Goal: Task Accomplishment & Management: Complete application form

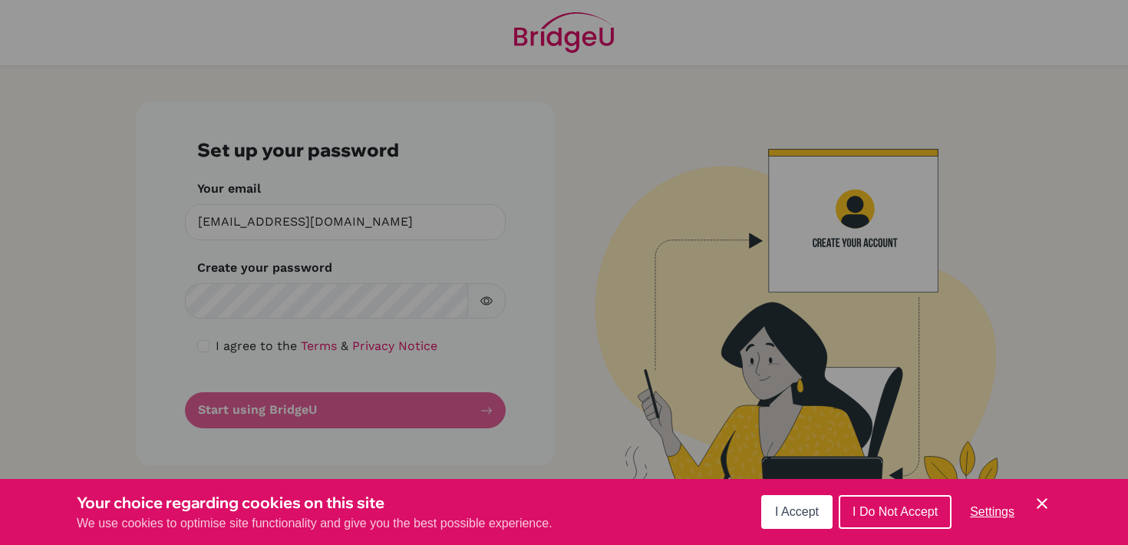
click at [820, 519] on button "I Accept" at bounding box center [796, 512] width 71 height 34
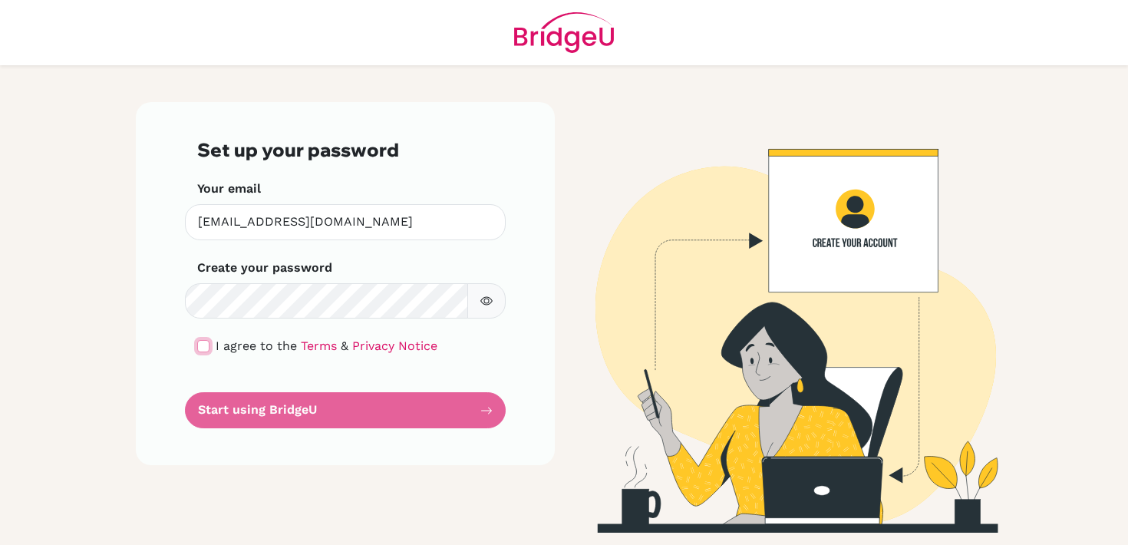
click at [203, 346] on input "checkbox" at bounding box center [203, 346] width 12 height 12
checkbox input "true"
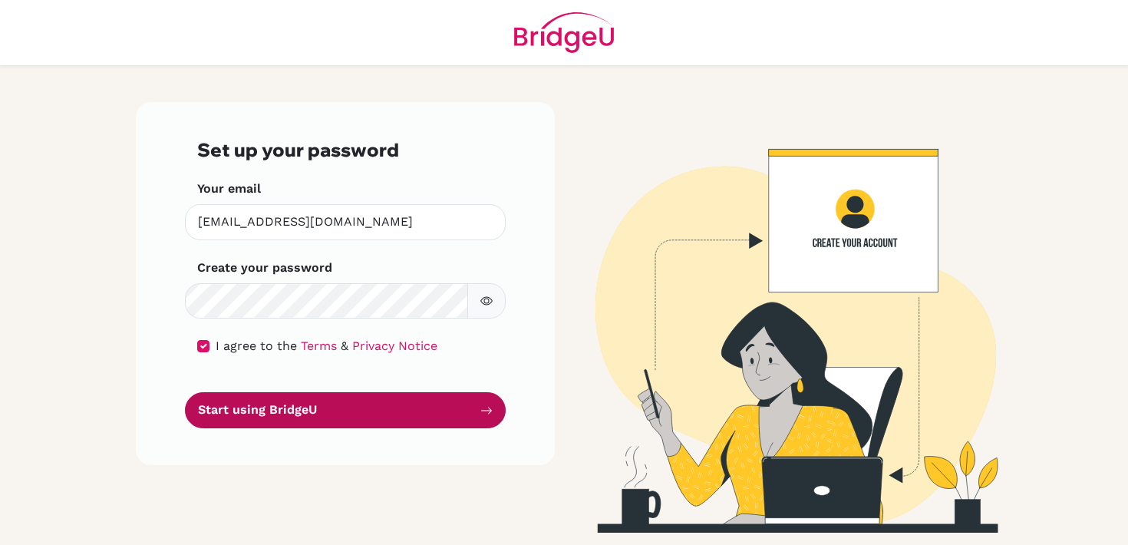
click at [347, 403] on button "Start using BridgeU" at bounding box center [345, 410] width 321 height 36
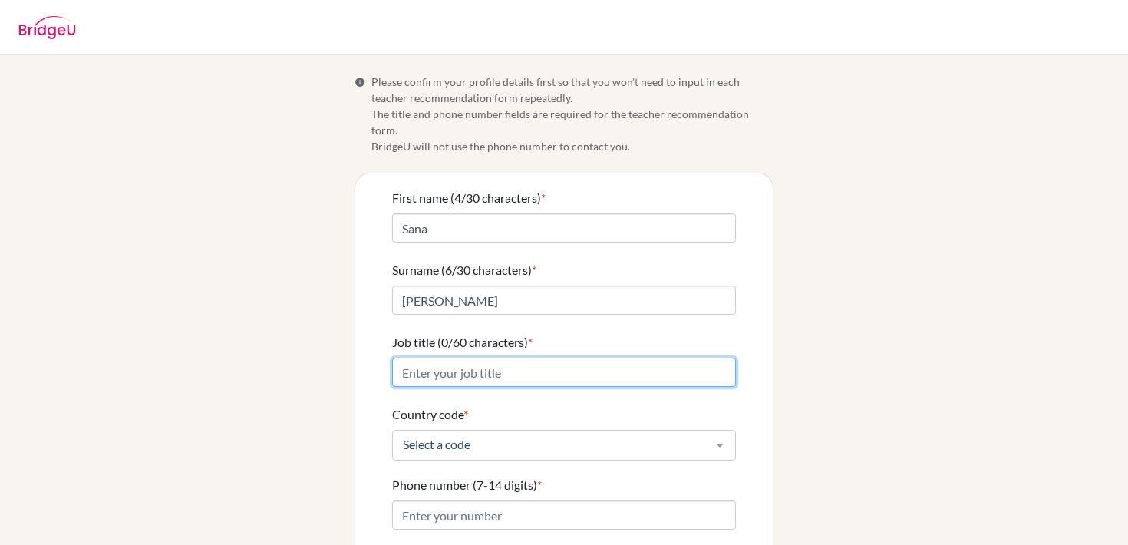
click at [594, 363] on input "Job title (0/60 characters) *" at bounding box center [564, 372] width 344 height 29
type input "IBDP Economics Teacher"
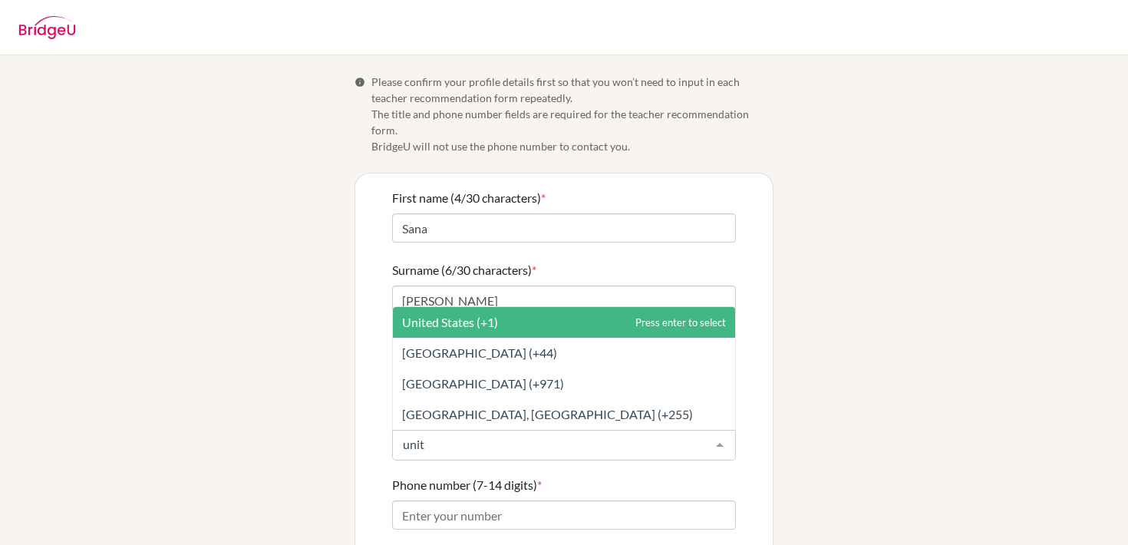
type input "unite"
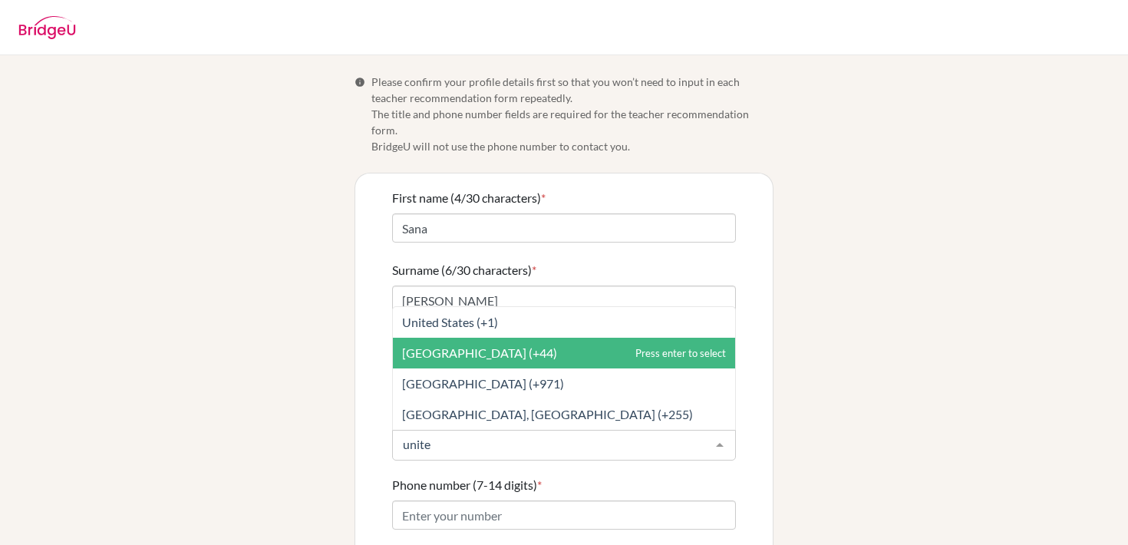
click at [603, 343] on span "United Kingdom (+44)" at bounding box center [564, 353] width 342 height 31
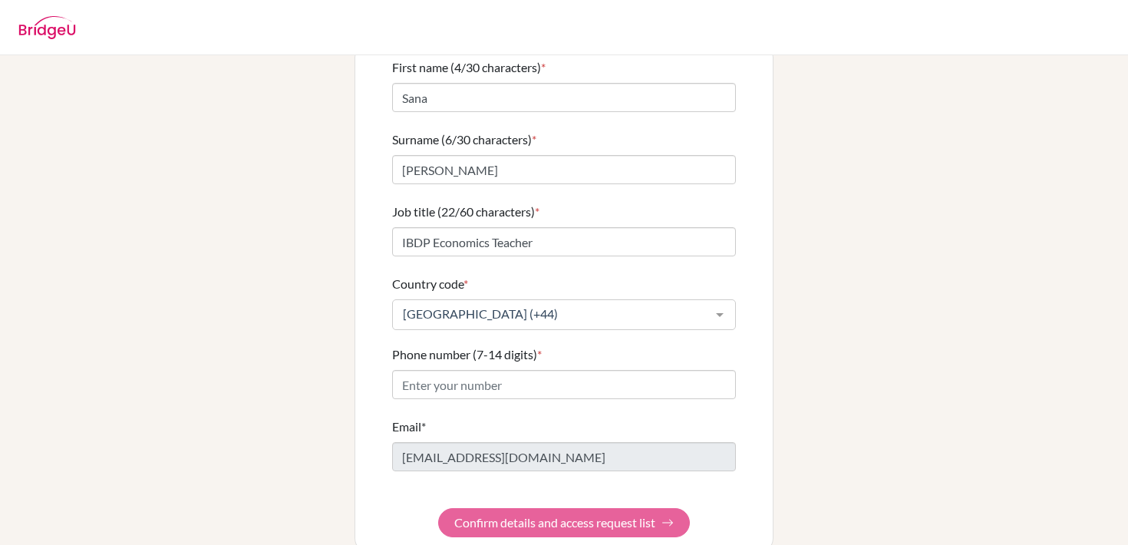
scroll to position [141, 0]
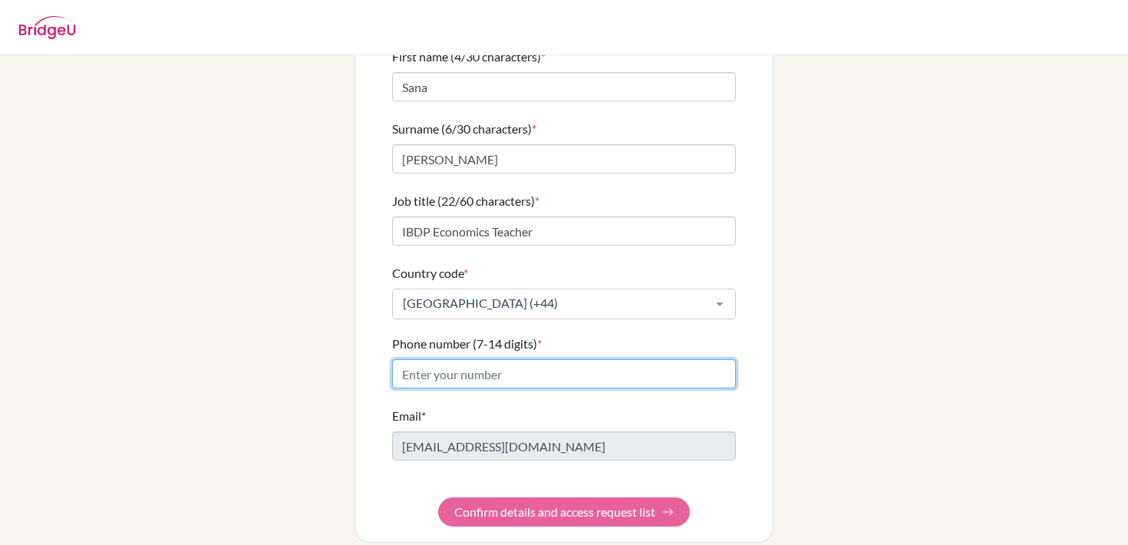
click at [575, 367] on input "Phone number (7-14 digits) *" at bounding box center [564, 373] width 344 height 29
type input "07438993545"
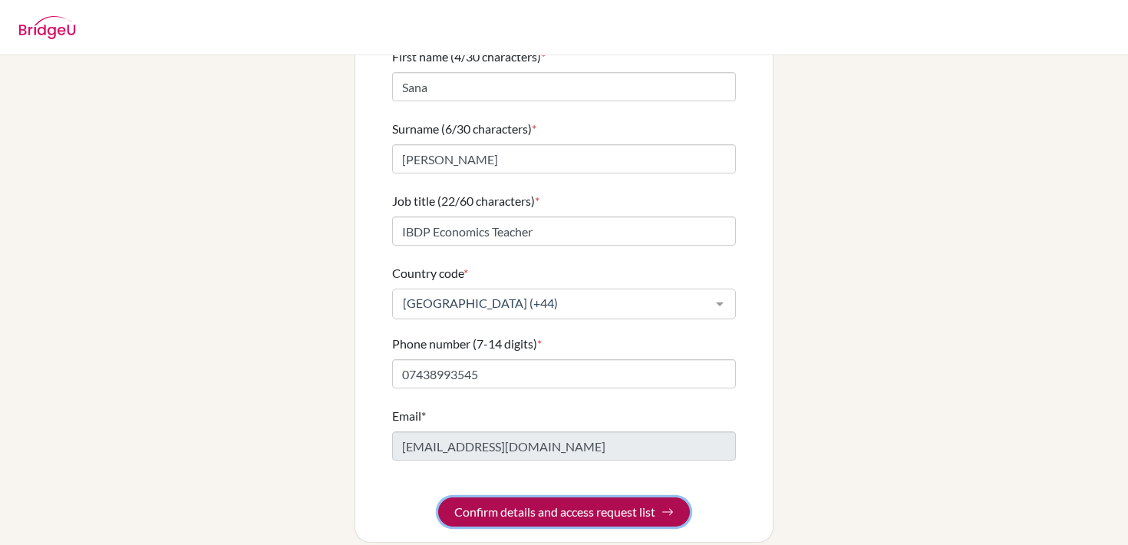
click at [546, 497] on button "Confirm details and access request list" at bounding box center [564, 511] width 252 height 29
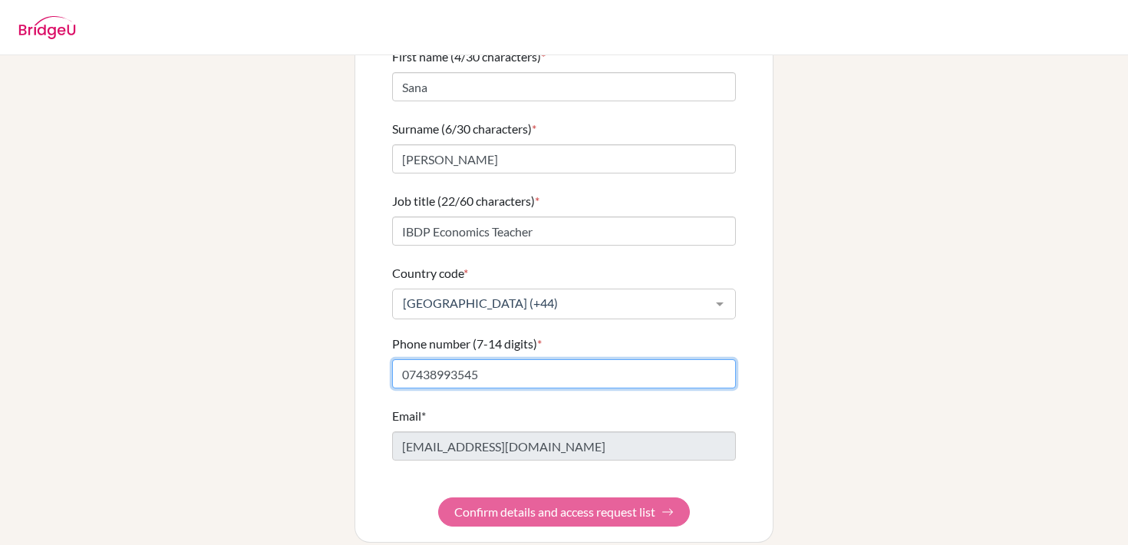
click at [619, 359] on input "07438993545" at bounding box center [564, 373] width 344 height 29
click at [557, 503] on form "First name (4/30 characters) * Sana Surname (6/30 characters) * Sharif Job titl…" at bounding box center [564, 287] width 344 height 479
click at [510, 503] on form "First name (4/30 characters) * Sana Surname (6/30 characters) * Sharif Job titl…" at bounding box center [564, 287] width 344 height 479
click at [510, 500] on form "First name (4/30 characters) * Sana Surname (6/30 characters) * Sharif Job titl…" at bounding box center [564, 287] width 344 height 479
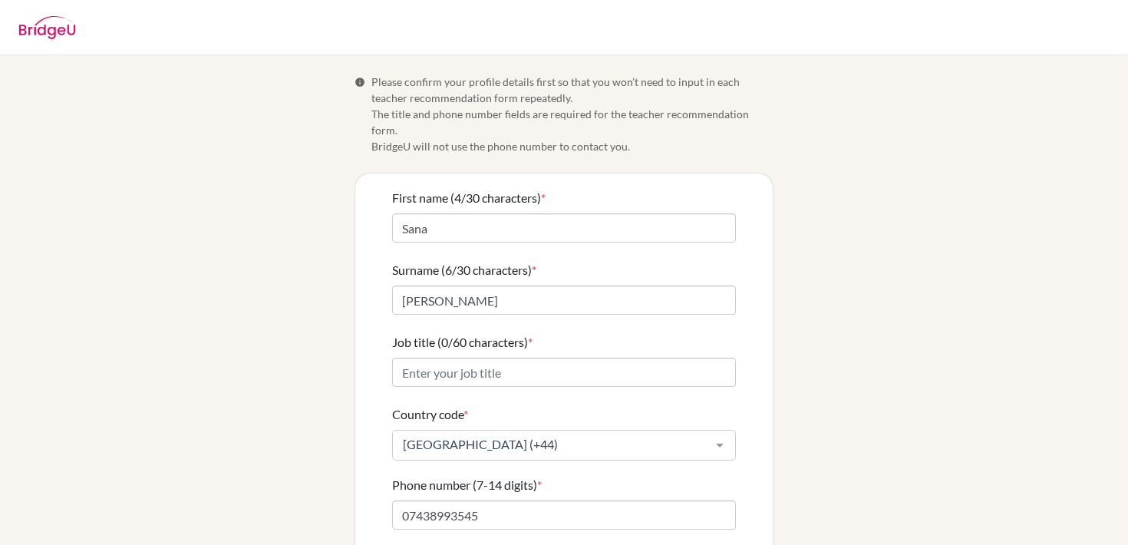
scroll to position [141, 0]
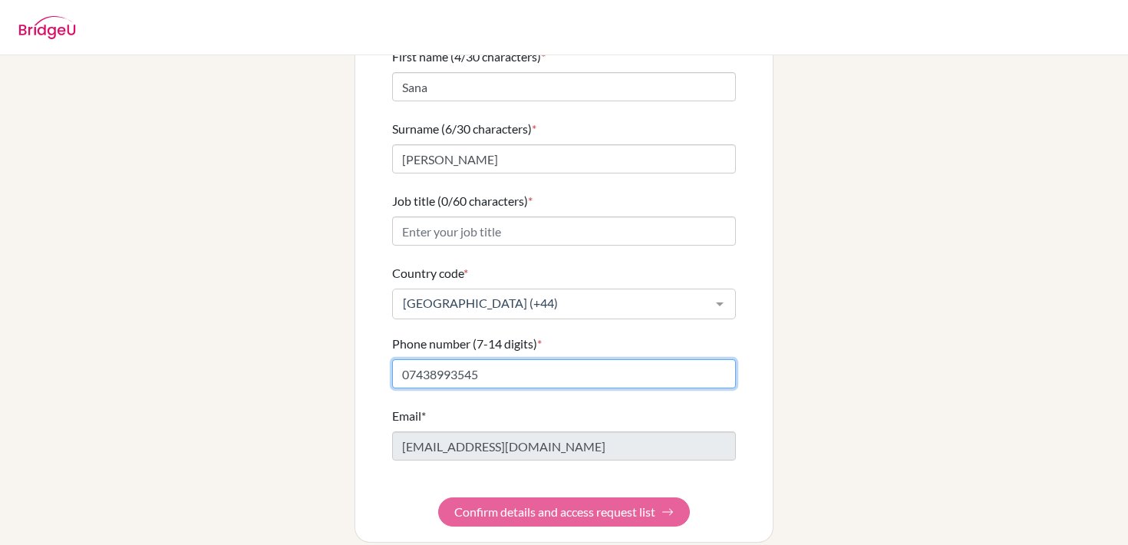
click at [544, 359] on input "07438993545" at bounding box center [564, 373] width 344 height 29
click at [407, 361] on input "07438993545" at bounding box center [564, 373] width 344 height 29
type input "7438993545"
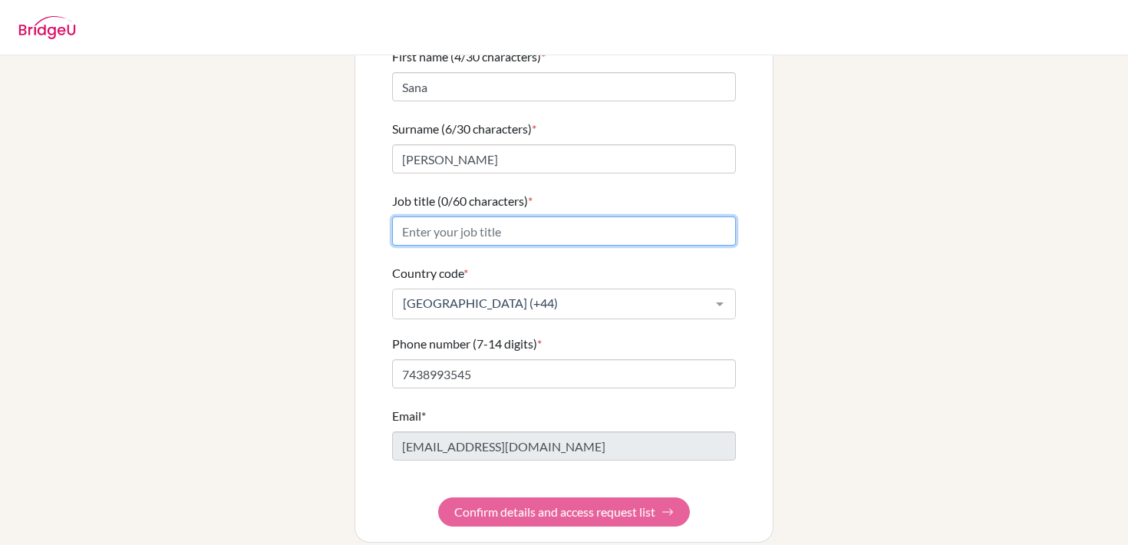
click at [540, 222] on input "Job title (0/60 characters) *" at bounding box center [564, 230] width 344 height 29
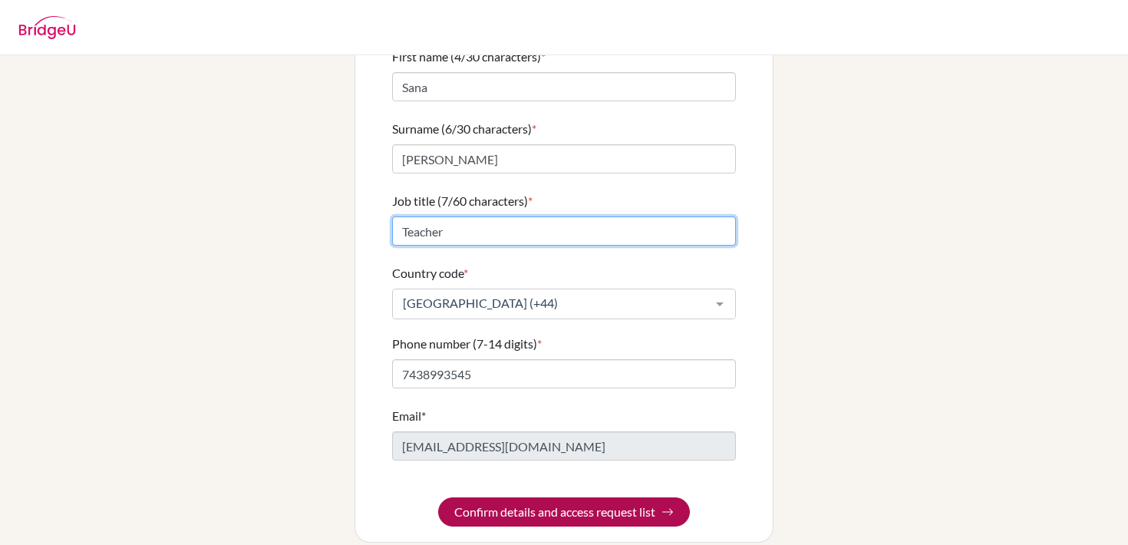
type input "Teacher"
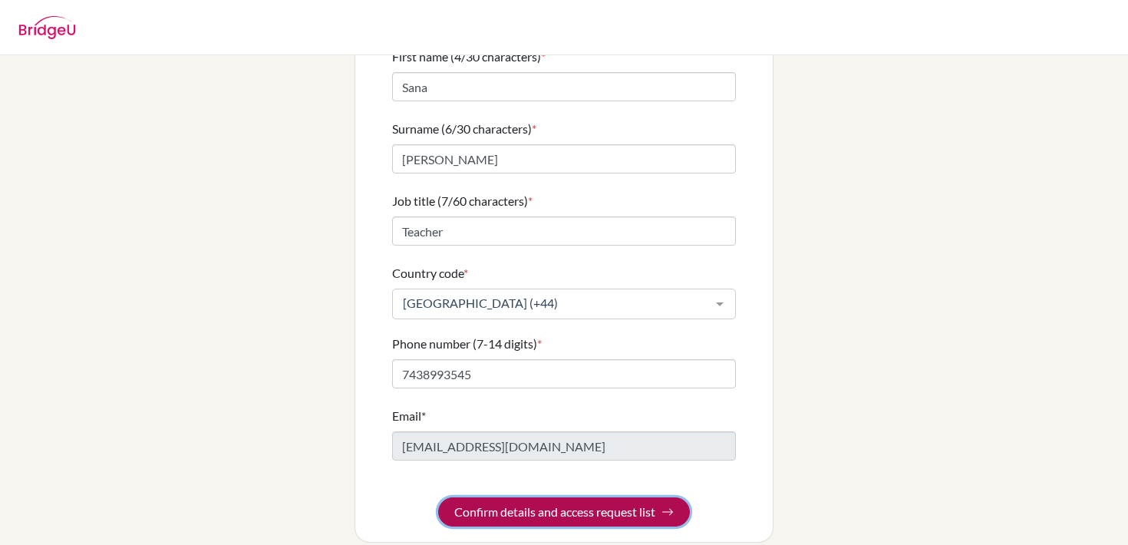
click at [579, 497] on button "Confirm details and access request list" at bounding box center [564, 511] width 252 height 29
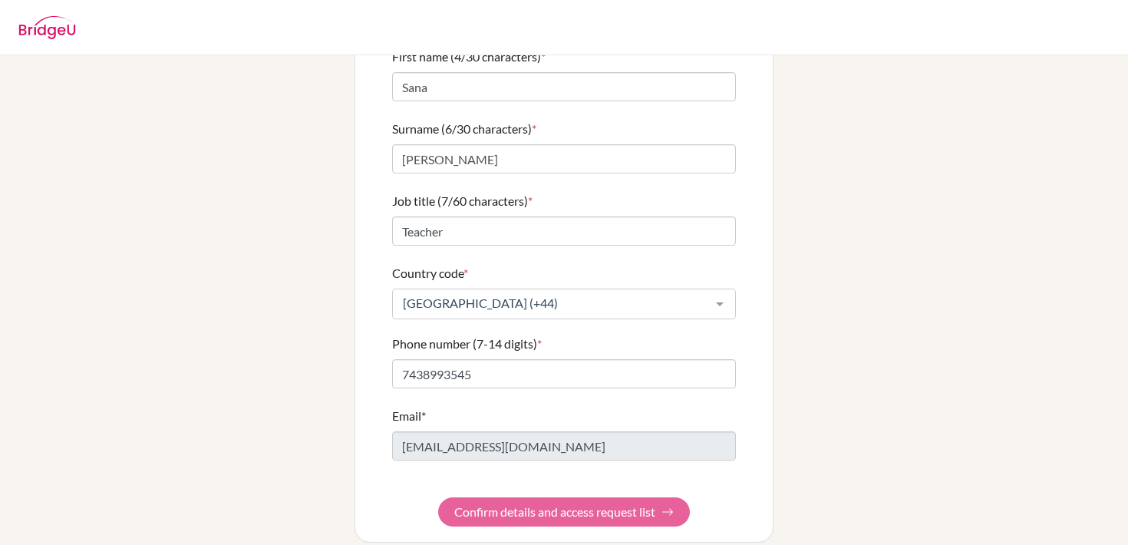
scroll to position [0, 0]
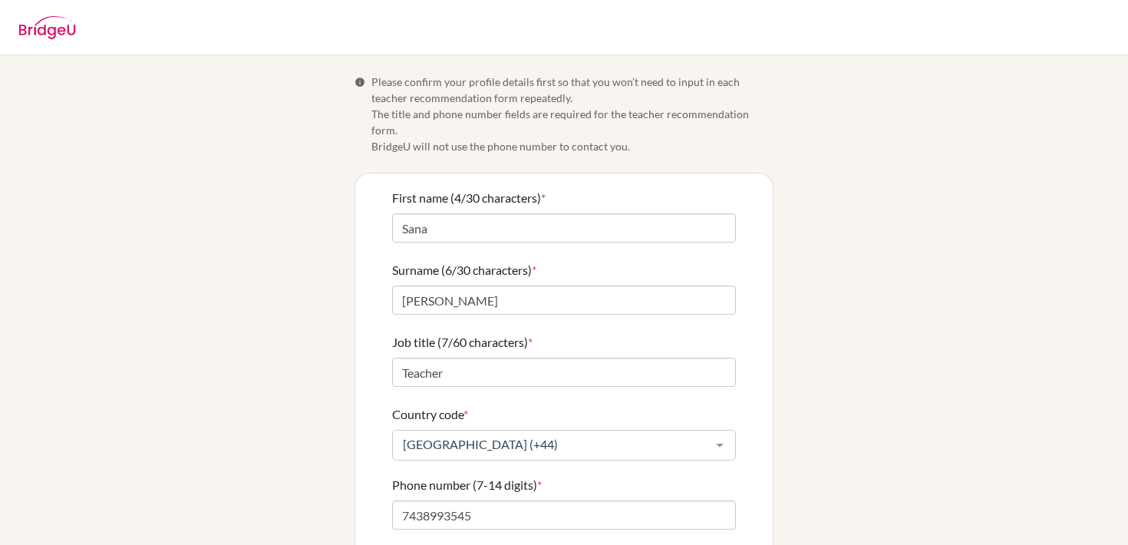
click at [65, 28] on img at bounding box center [47, 27] width 58 height 23
